Goal: Task Accomplishment & Management: Manage account settings

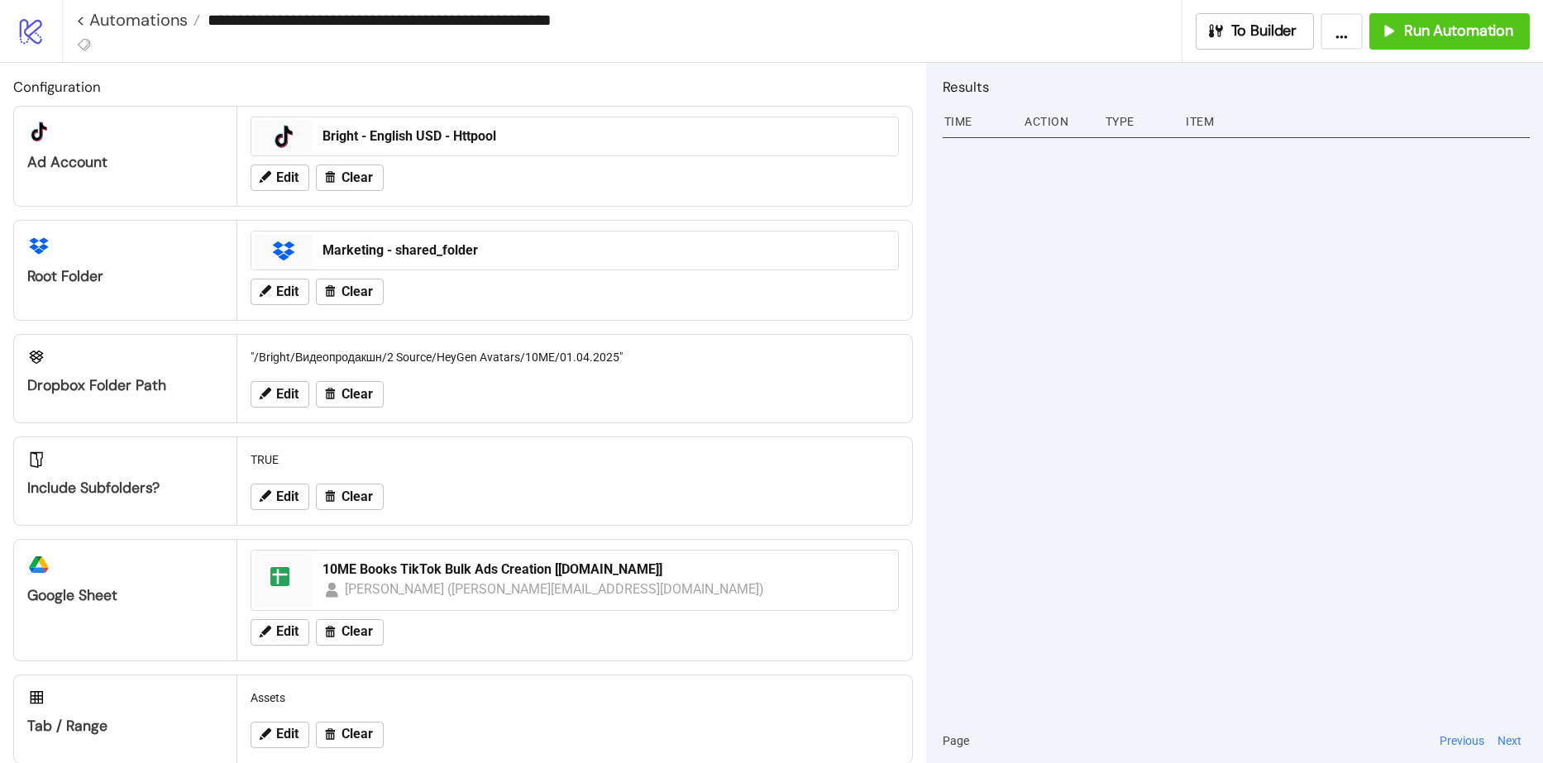
click at [55, 26] on link "logo/logo-mobile" at bounding box center [31, 31] width 62 height 62
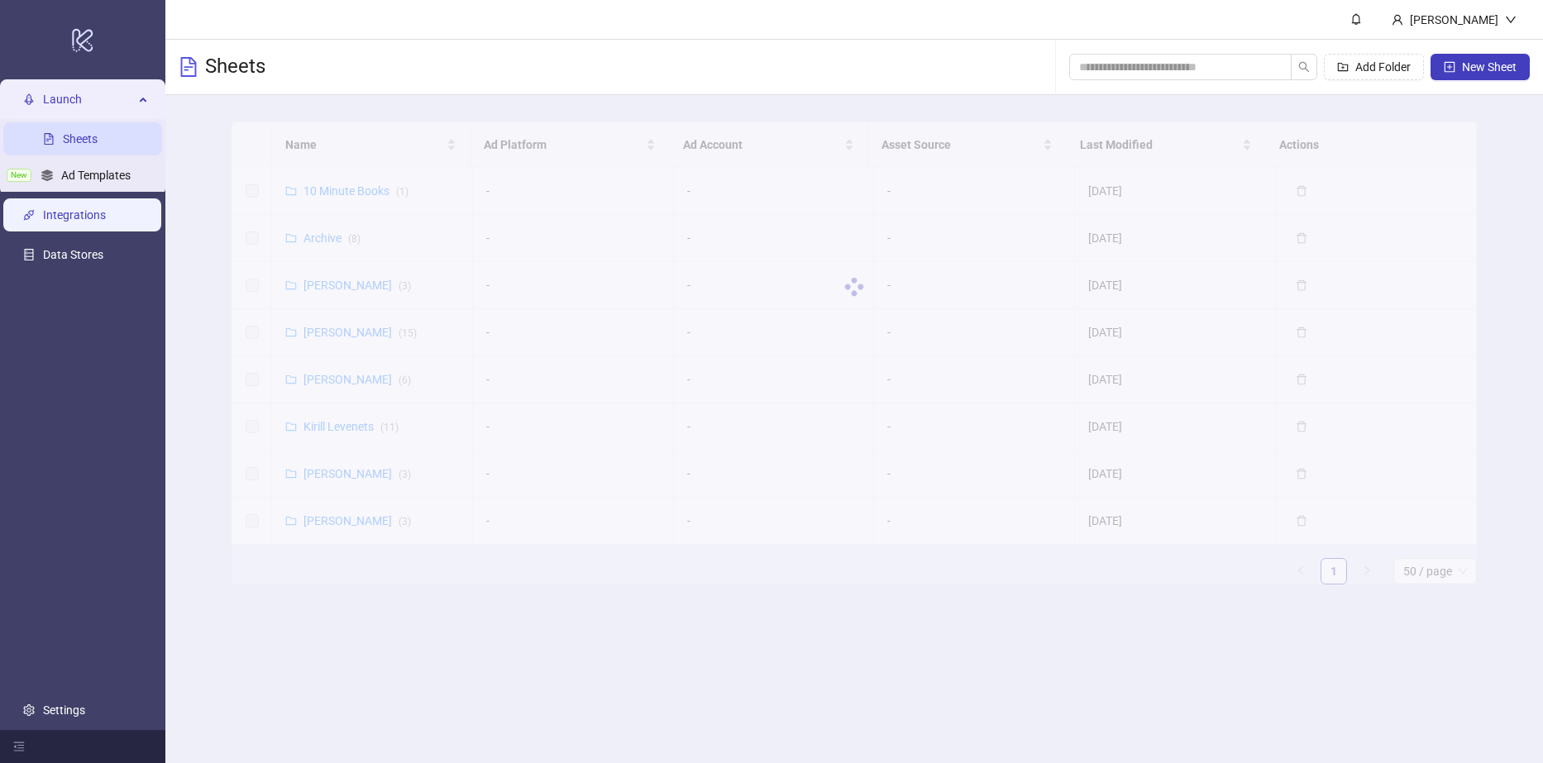
click at [98, 209] on link "Integrations" at bounding box center [74, 214] width 63 height 13
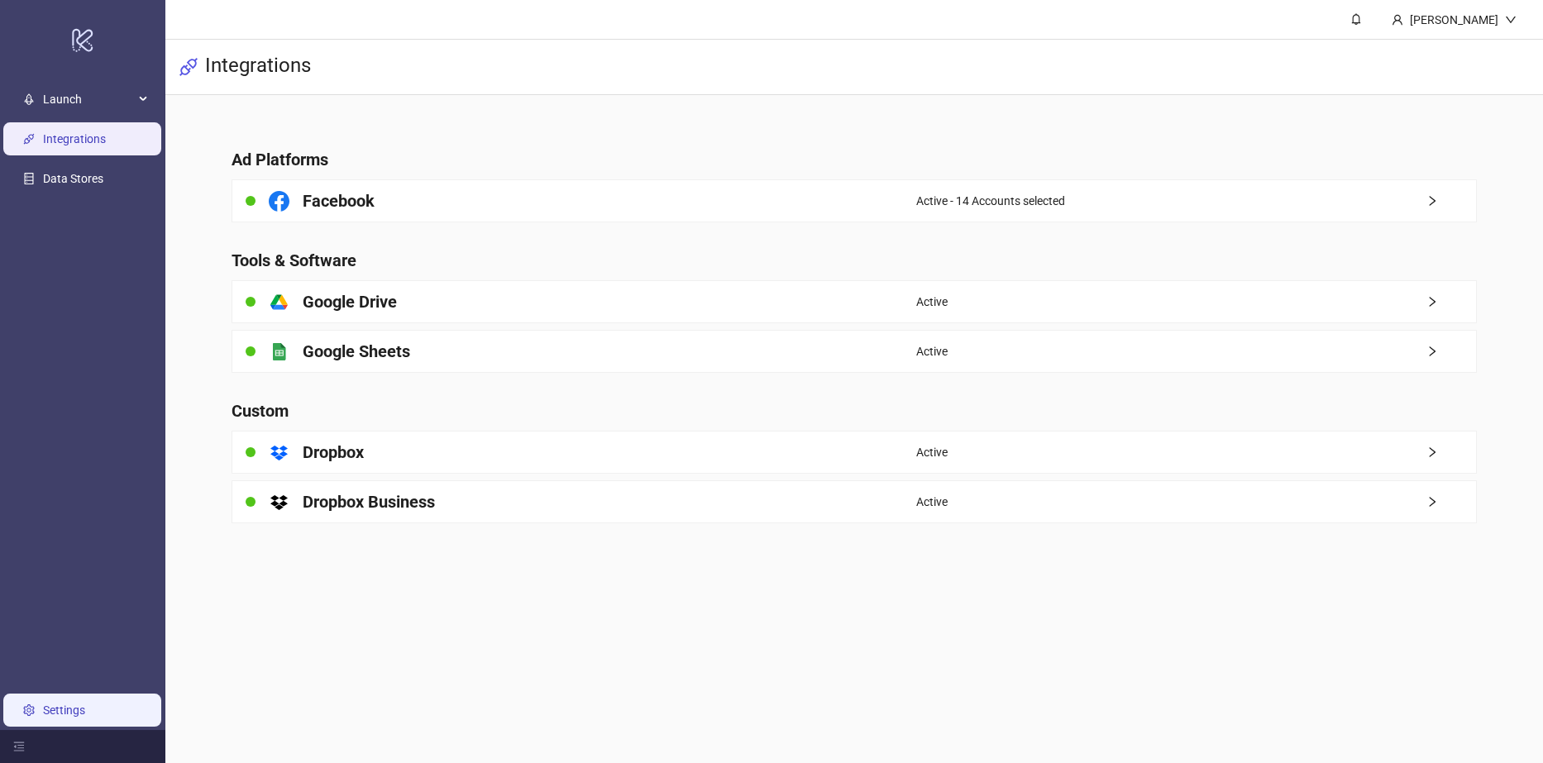
click at [75, 704] on link "Settings" at bounding box center [64, 710] width 42 height 13
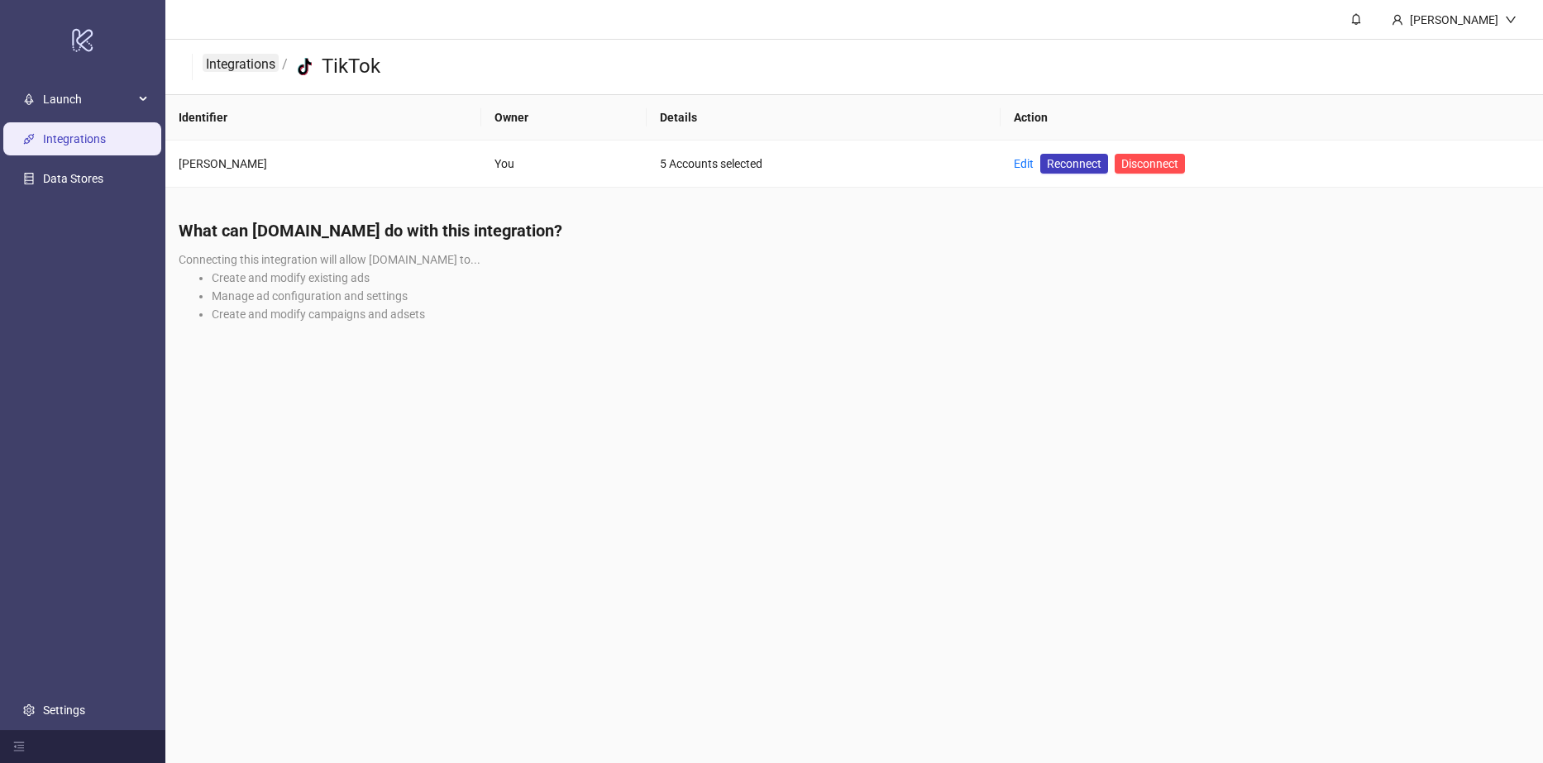
click at [266, 66] on link "Integrations" at bounding box center [241, 63] width 76 height 18
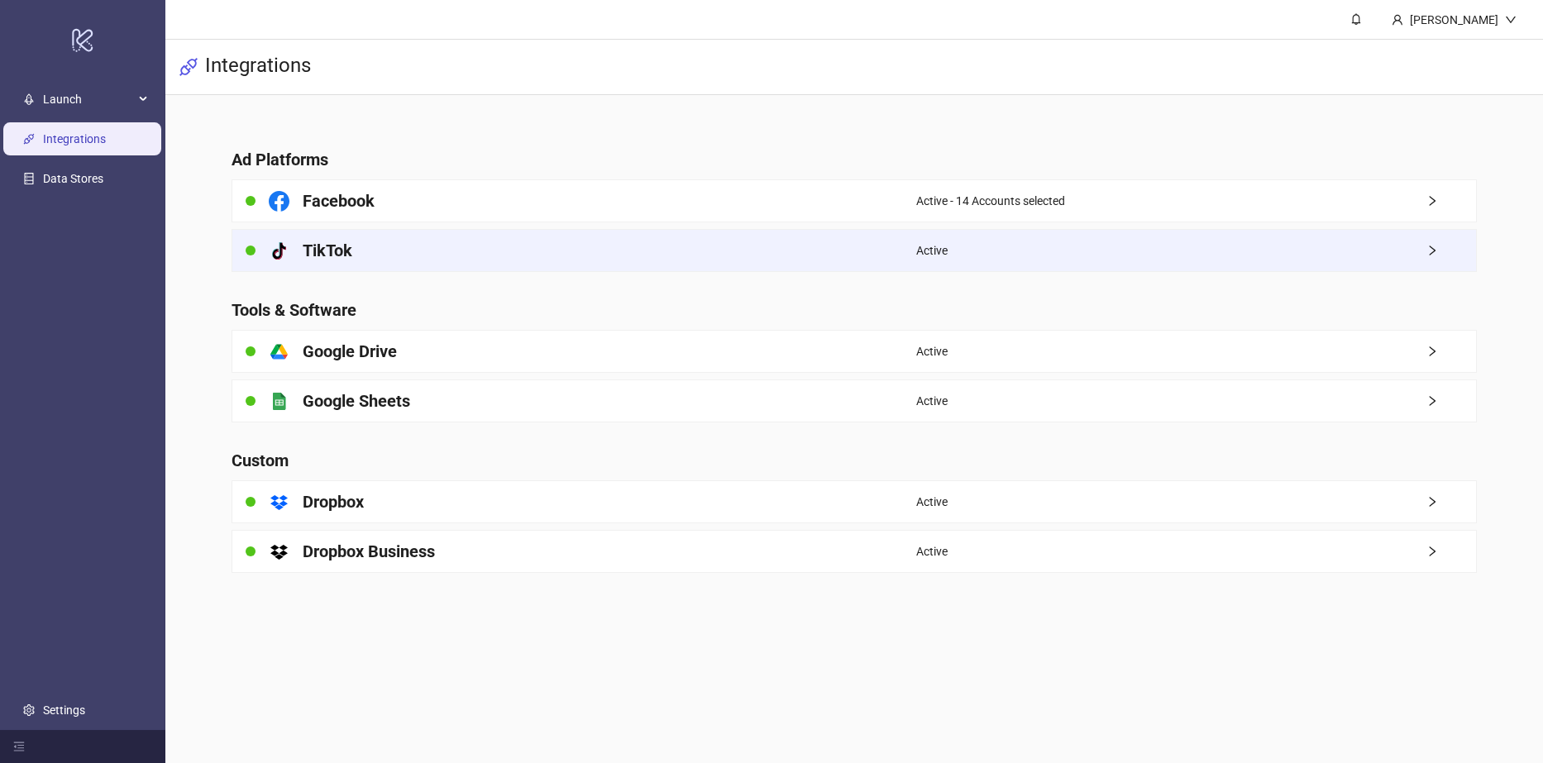
click at [392, 257] on div "platform/tik_tok TikTok" at bounding box center [574, 250] width 684 height 41
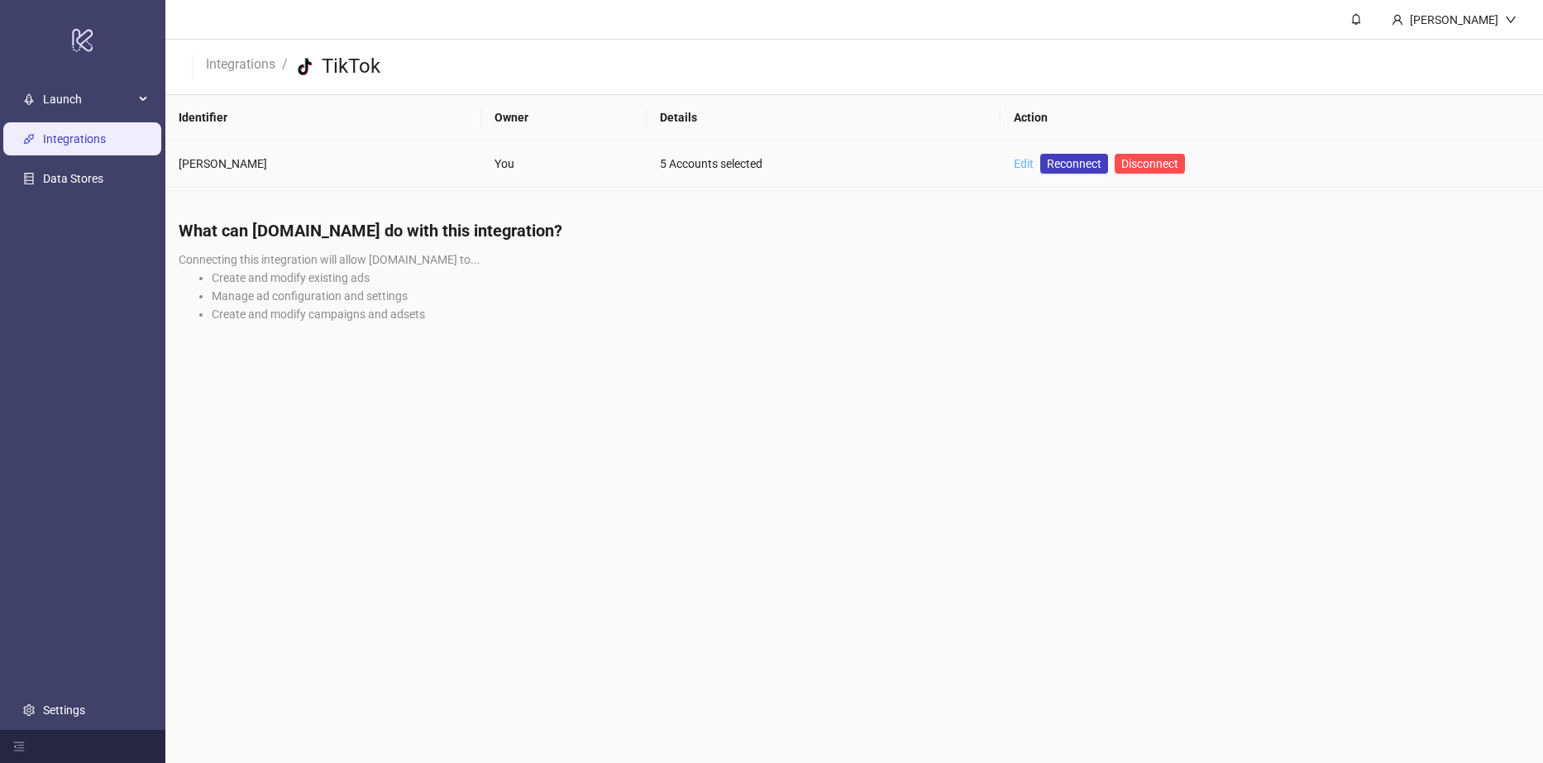
click at [1014, 164] on link "Edit" at bounding box center [1024, 163] width 20 height 13
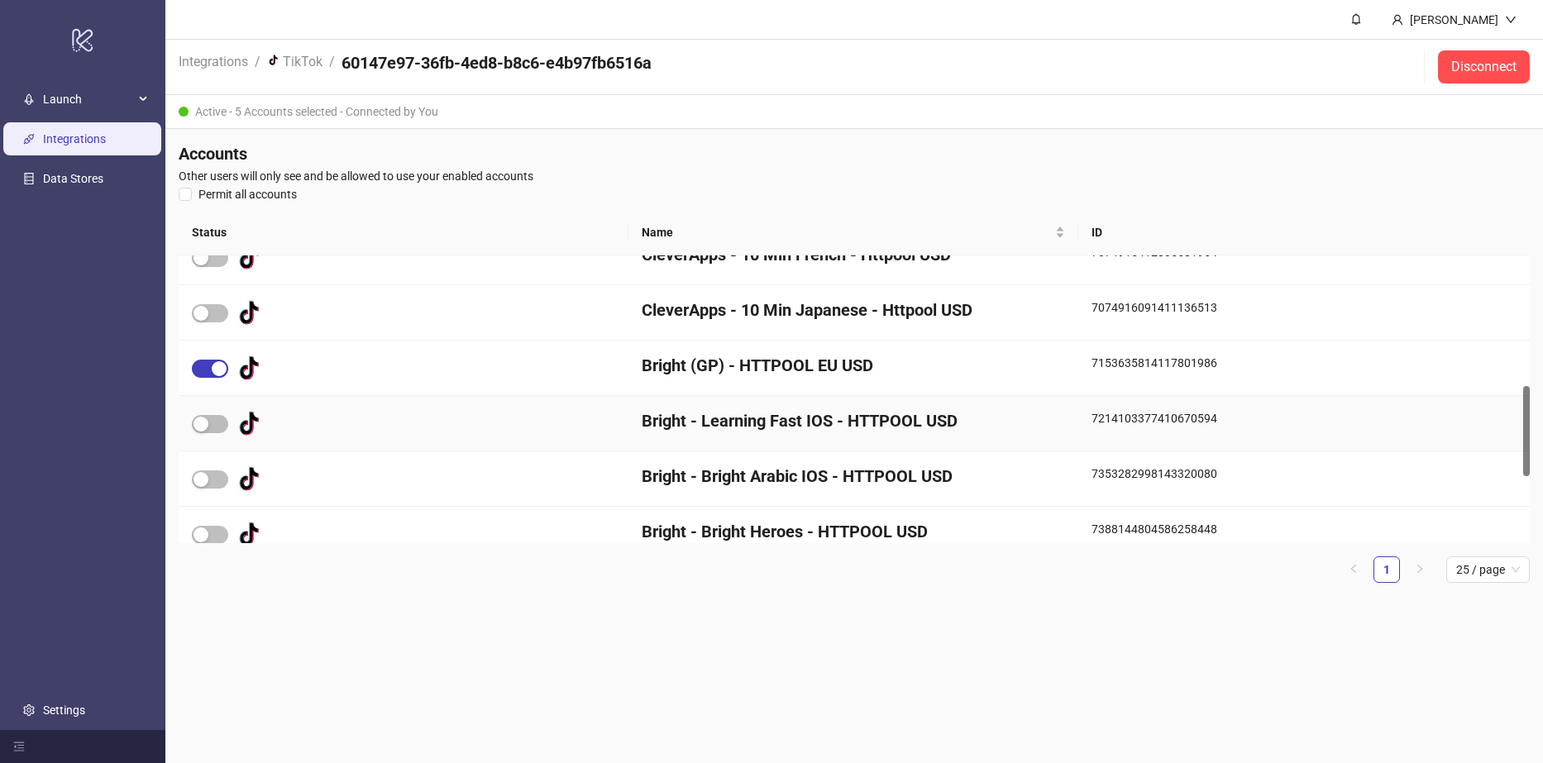
scroll to position [654, 0]
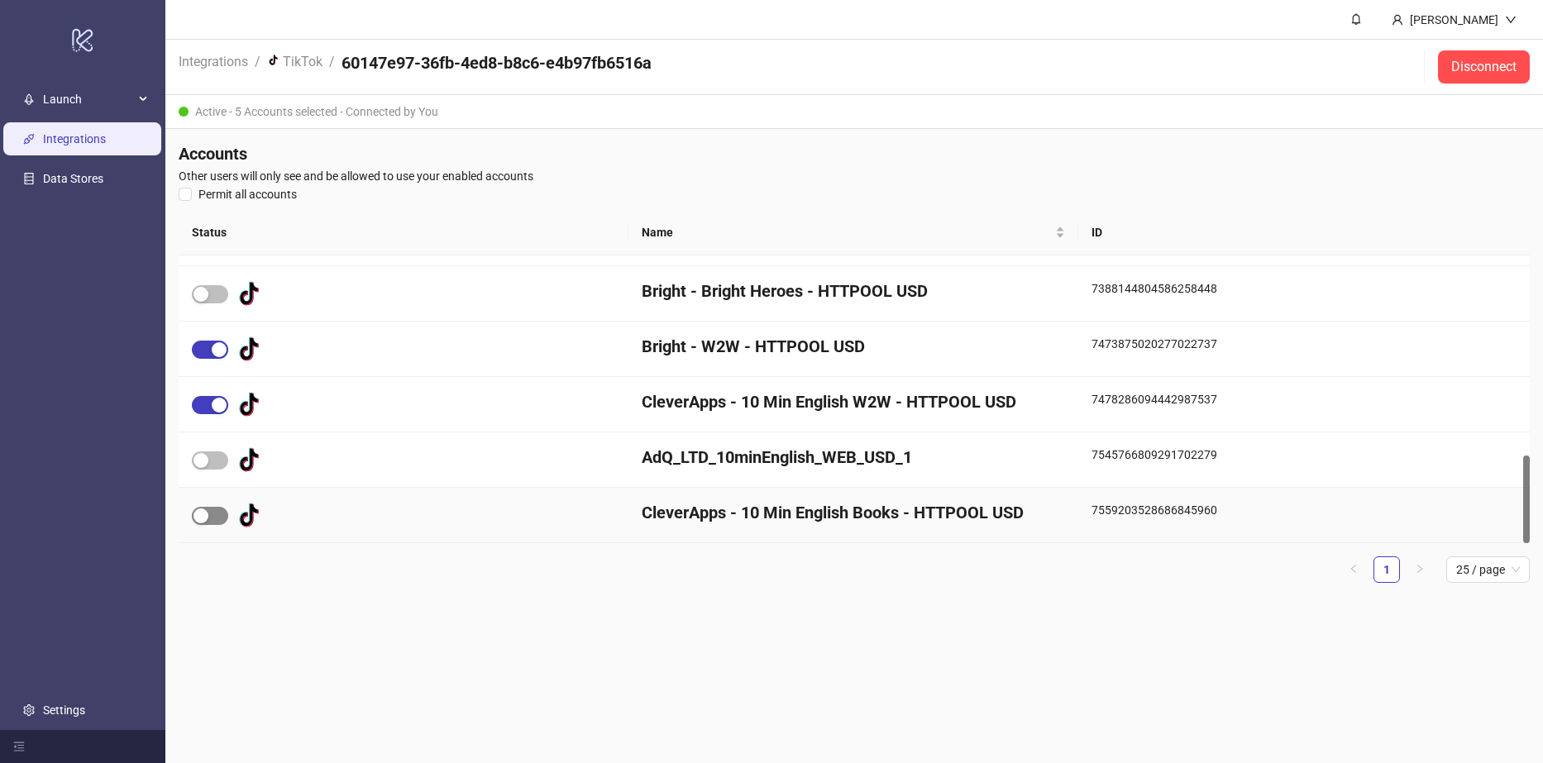
click at [216, 508] on span "button" at bounding box center [210, 516] width 36 height 18
